Goal: Task Accomplishment & Management: Complete application form

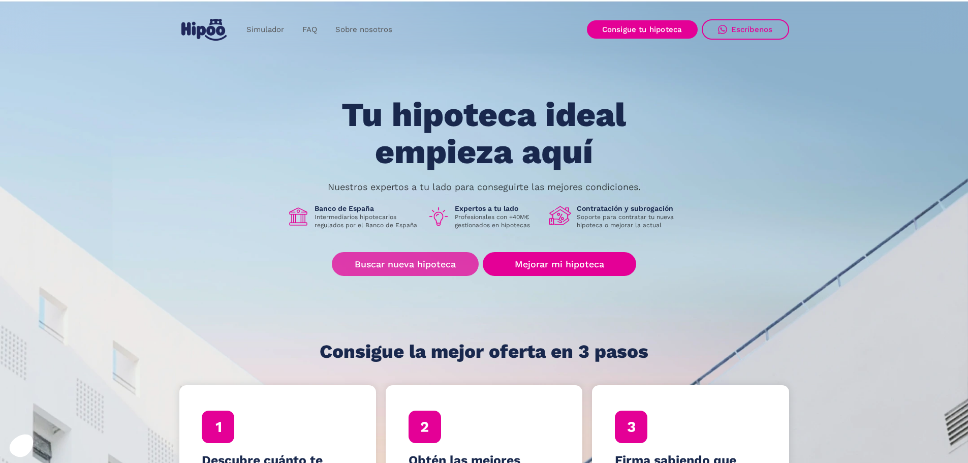
click at [438, 267] on link "Buscar nueva hipoteca" at bounding box center [405, 264] width 147 height 24
